Goal: Task Accomplishment & Management: Use online tool/utility

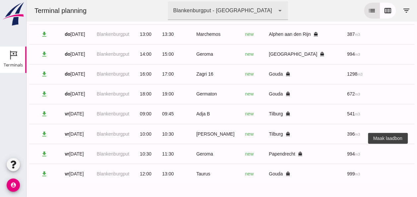
scroll to position [0, 176]
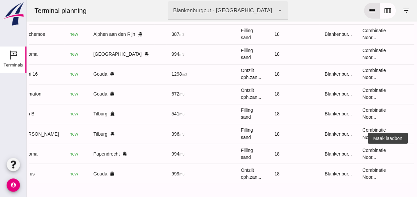
click at [417, 151] on icon "receipt_long" at bounding box center [422, 154] width 6 height 6
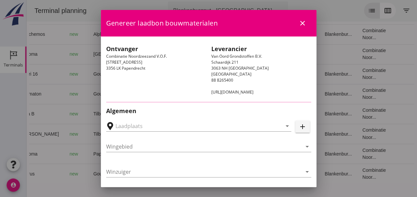
type input "[PERSON_NAME], Papendrecht"
type input "Geroma"
type input "[PERSON_NAME]"
type input "994"
type input "Ophoogzand (6120)"
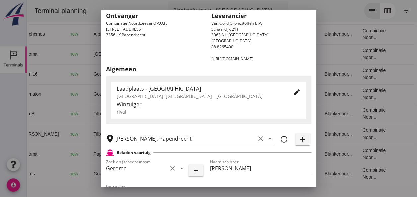
scroll to position [133, 0]
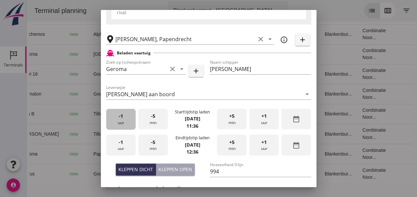
drag, startPoint x: 121, startPoint y: 127, endPoint x: 134, endPoint y: 125, distance: 13.1
click at [121, 126] on div "-1 uur" at bounding box center [121, 119] width 30 height 21
click at [160, 123] on div "-5 min" at bounding box center [153, 119] width 30 height 21
click at [120, 147] on div "-1 uur" at bounding box center [121, 145] width 30 height 21
click at [156, 148] on div "-5 min" at bounding box center [153, 145] width 30 height 21
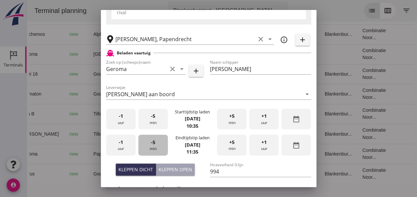
click at [156, 148] on div "-5 min" at bounding box center [153, 145] width 30 height 21
click at [156, 147] on div "-5 min" at bounding box center [153, 145] width 30 height 21
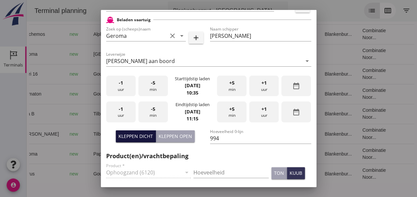
click at [137, 136] on div "Kleppen dicht" at bounding box center [135, 136] width 35 height 7
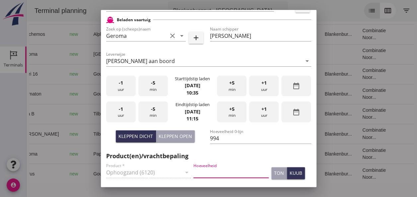
click at [206, 172] on input "Hoeveelheid" at bounding box center [230, 172] width 75 height 11
type input "994"
click at [293, 175] on div "kuub" at bounding box center [296, 173] width 13 height 7
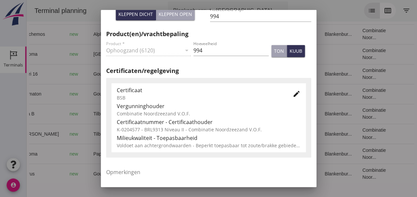
scroll to position [299, 0]
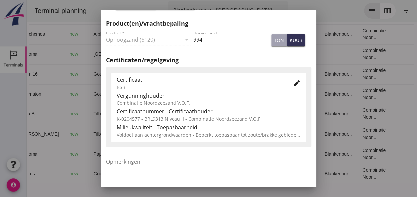
click at [293, 84] on icon "edit" at bounding box center [297, 83] width 8 height 8
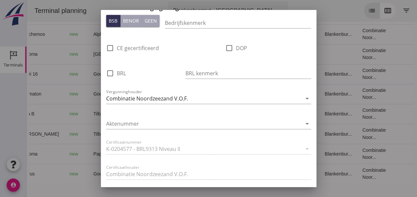
scroll to position [431, 0]
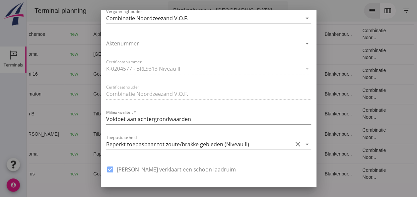
click at [303, 145] on icon "arrow_drop_down" at bounding box center [307, 144] width 8 height 8
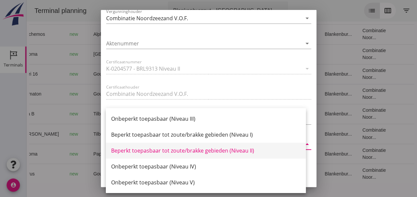
click at [245, 151] on div "Beperkt toepasbaar tot zoute/brakke gebieden (Niveau II)" at bounding box center [206, 151] width 190 height 8
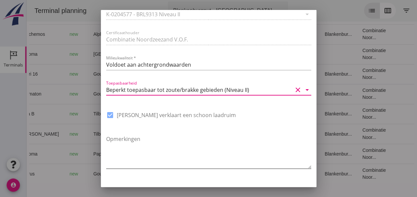
scroll to position [503, 0]
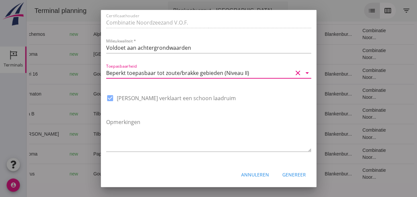
click at [289, 173] on div "Genereer" at bounding box center [294, 174] width 24 height 7
